Goal: Information Seeking & Learning: Learn about a topic

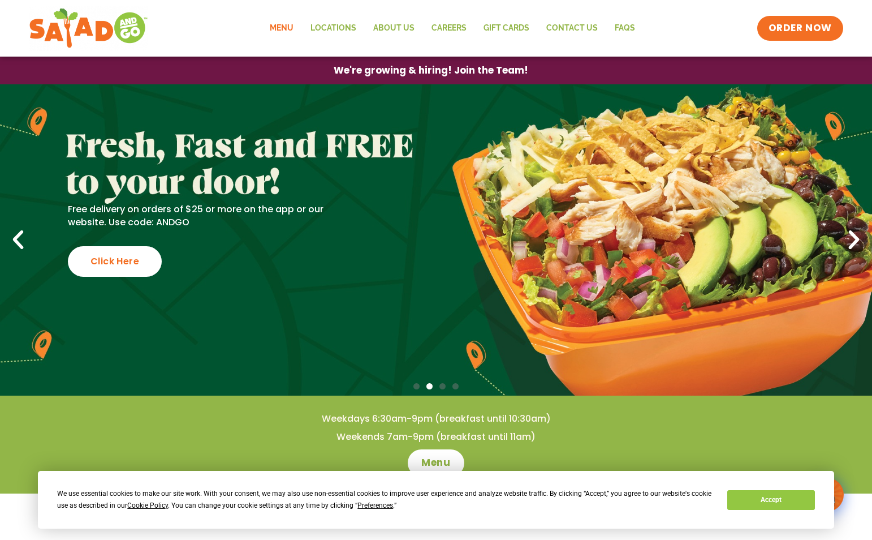
click at [287, 32] on link "Menu" at bounding box center [281, 28] width 41 height 26
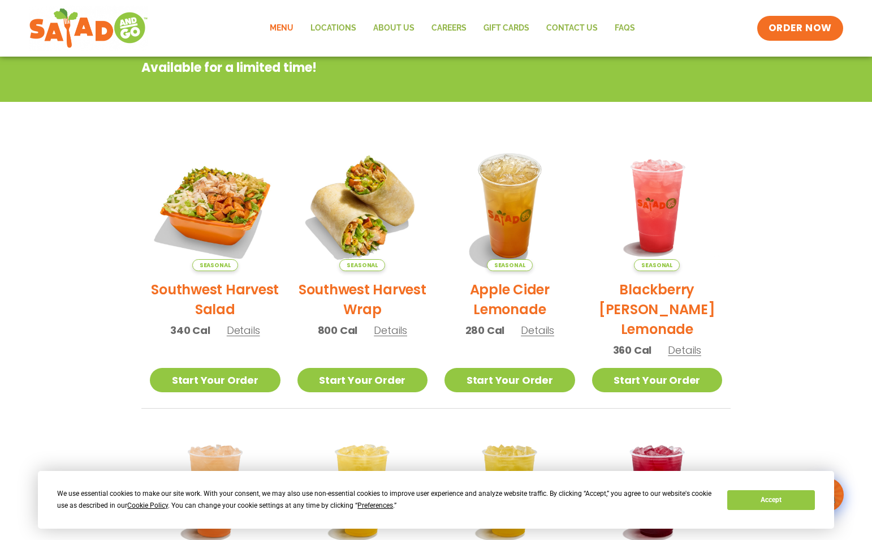
scroll to position [243, 0]
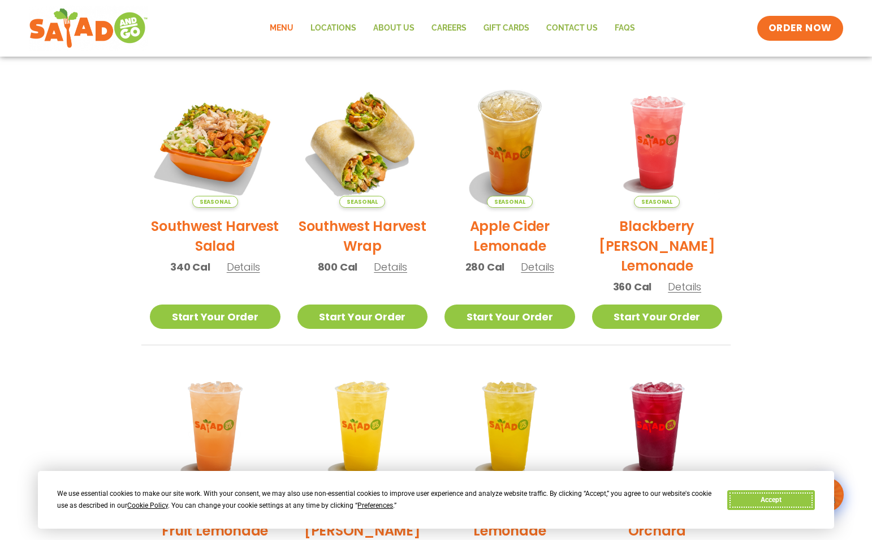
click at [765, 498] on button "Accept" at bounding box center [770, 500] width 87 height 20
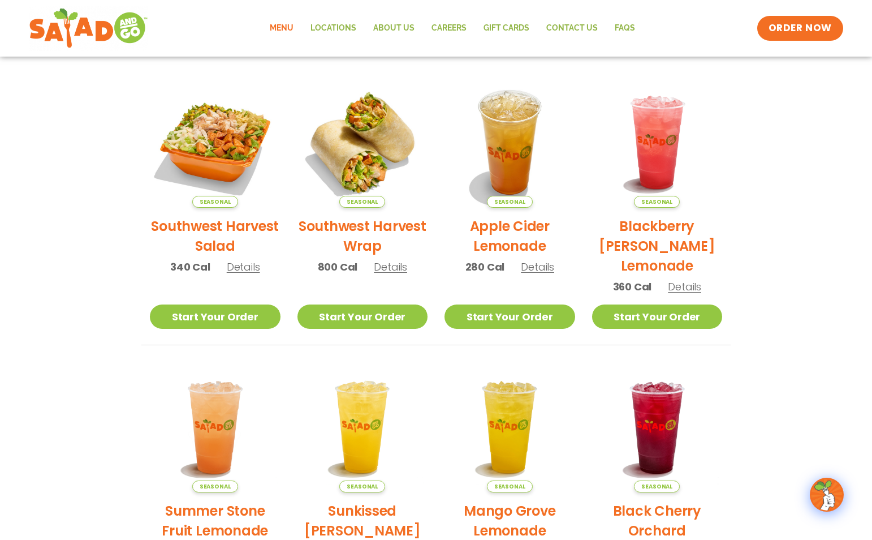
scroll to position [73, 0]
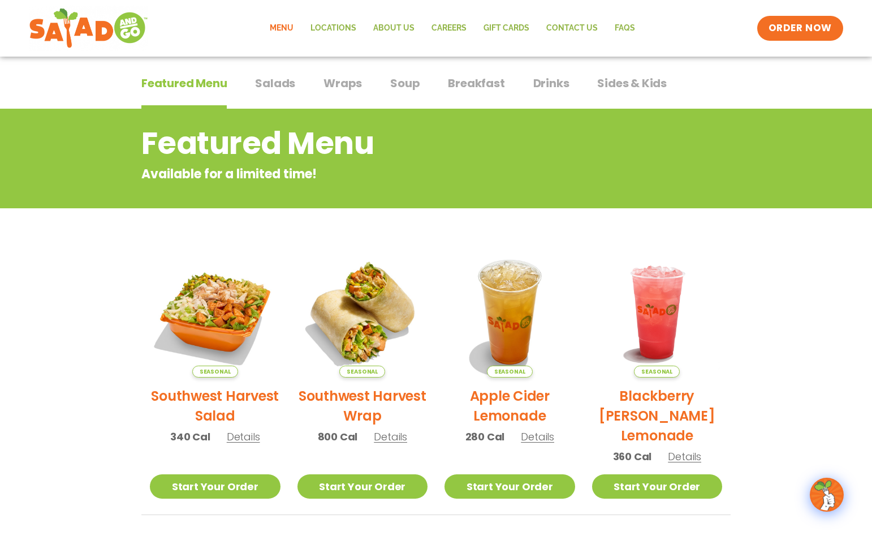
click at [307, 104] on div "Featured Menu Featured Menu Salads Salads Wraps Wraps Soup Soup Breakfast Break…" at bounding box center [435, 90] width 589 height 38
click at [286, 88] on span "Salads" at bounding box center [275, 83] width 40 height 17
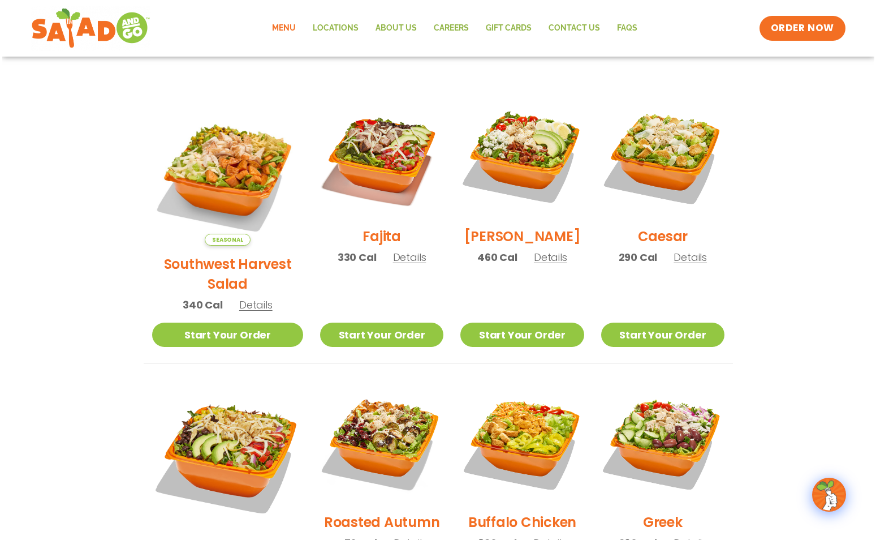
scroll to position [299, 0]
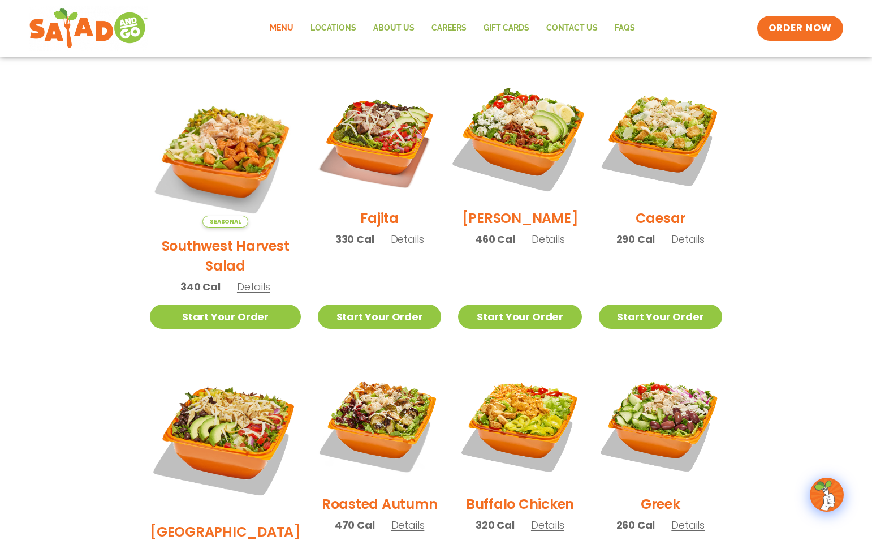
click at [506, 146] on img at bounding box center [519, 138] width 145 height 145
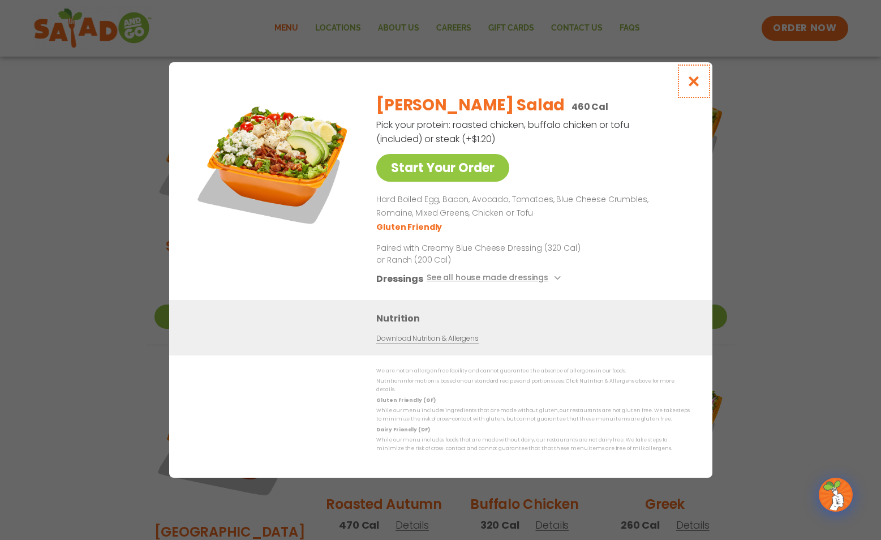
click at [689, 87] on icon "Close modal" at bounding box center [693, 81] width 14 height 12
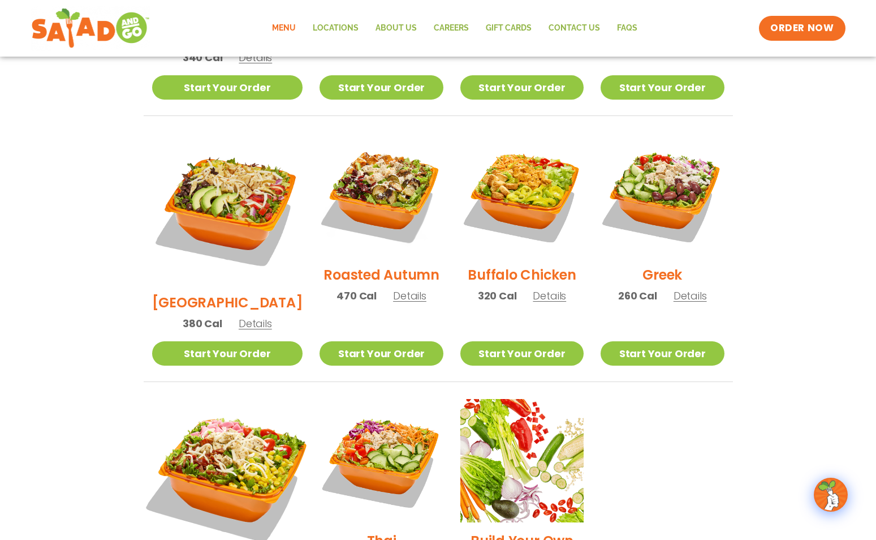
scroll to position [302, 0]
